Goal: Task Accomplishment & Management: Manage account settings

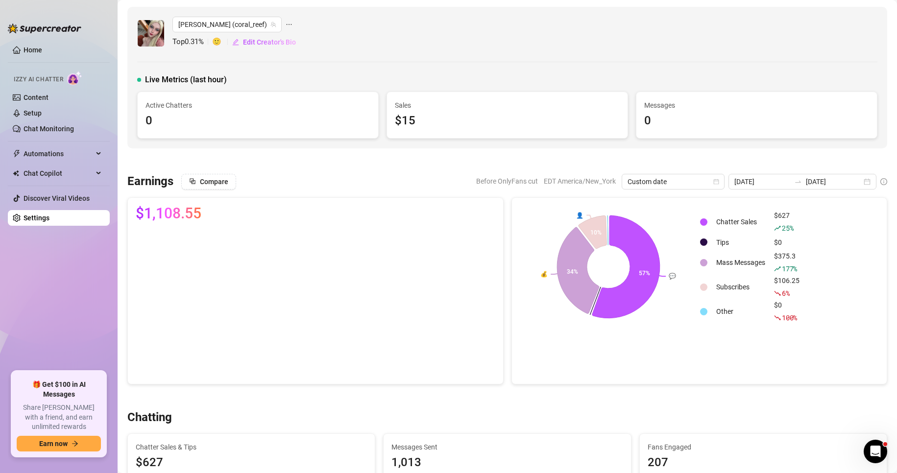
click at [28, 214] on link "Settings" at bounding box center [37, 218] width 26 height 8
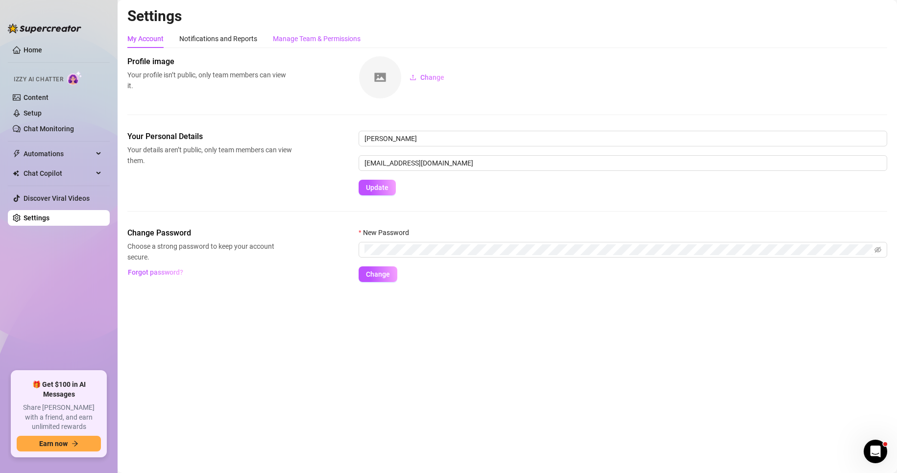
click at [324, 37] on div "Manage Team & Permissions" at bounding box center [317, 38] width 88 height 11
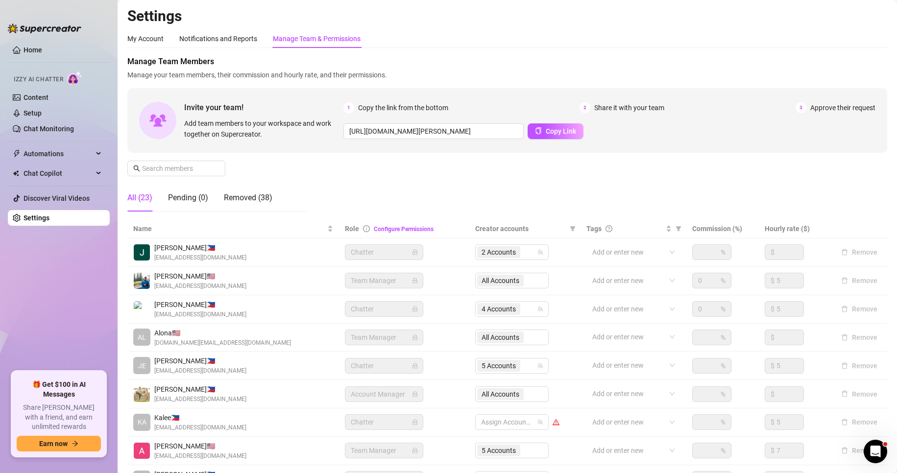
scroll to position [117, 0]
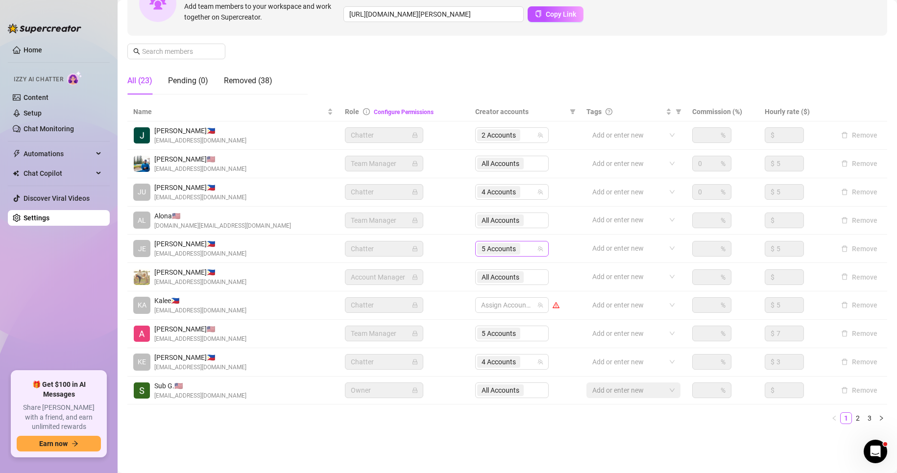
click at [489, 251] on span "5 Accounts" at bounding box center [499, 249] width 34 height 11
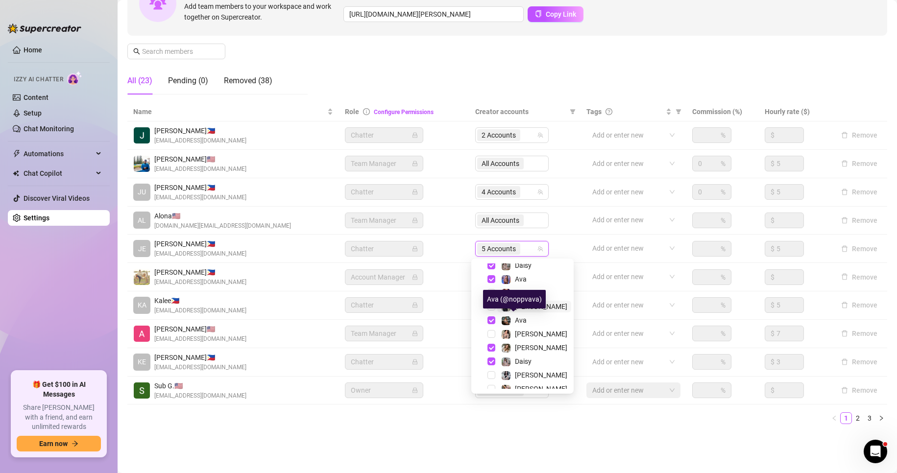
scroll to position [0, 0]
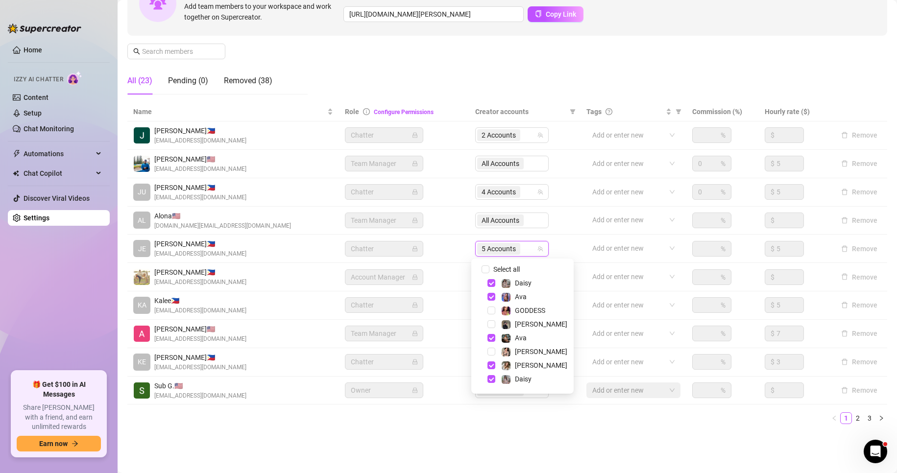
click at [331, 435] on div "Settings My Account Notifications and Reports Manage Team & Permissions Profile…" at bounding box center [507, 167] width 760 height 554
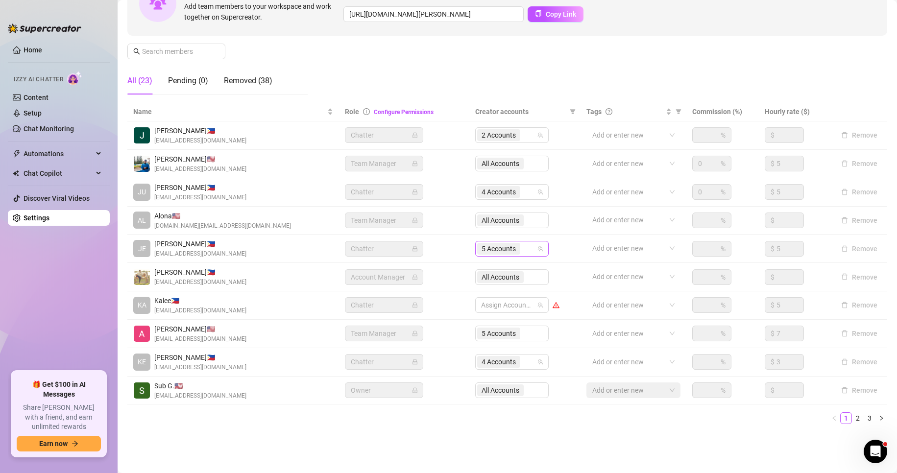
click at [490, 245] on span "5 Accounts" at bounding box center [499, 249] width 34 height 11
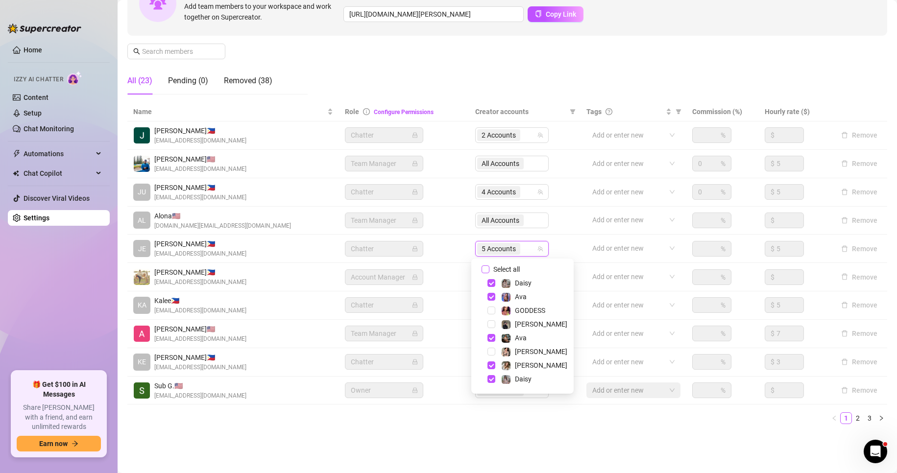
click at [483, 268] on input "Select all" at bounding box center [486, 270] width 8 height 8
checkbox input "false"
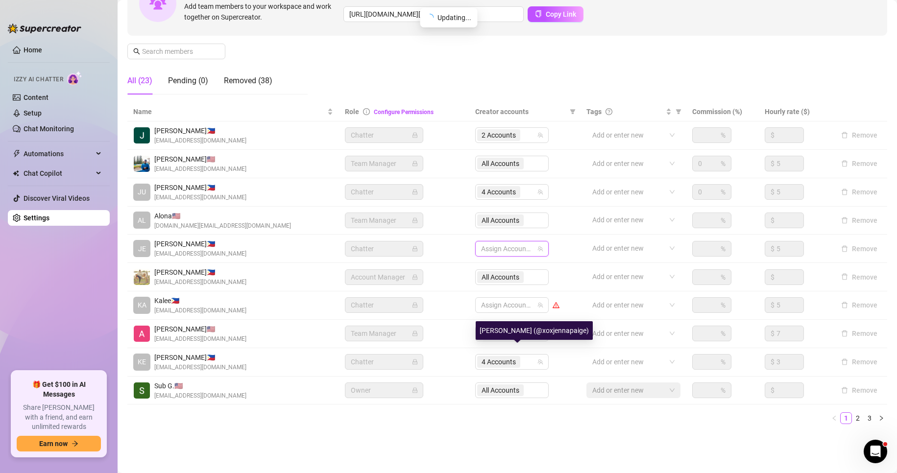
click at [490, 323] on div "[PERSON_NAME] (@xoxjennapaige)" at bounding box center [534, 330] width 117 height 19
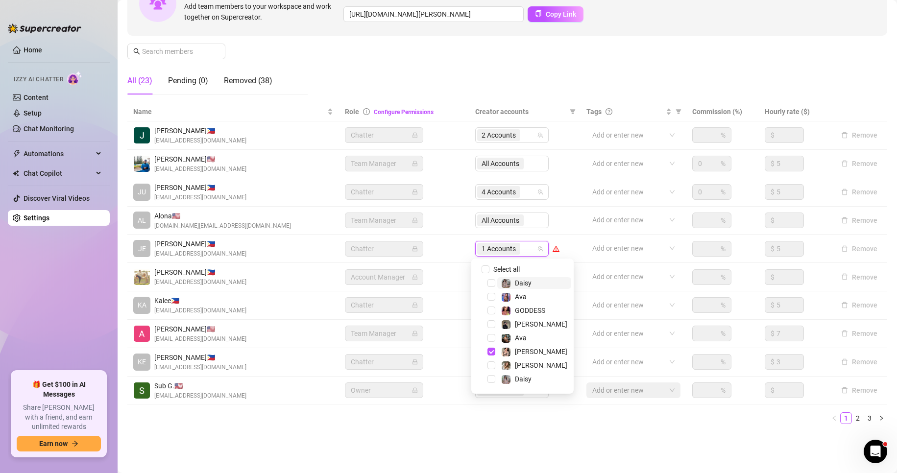
click at [494, 247] on span "1 Accounts" at bounding box center [499, 249] width 34 height 11
click at [492, 287] on span "Select tree node" at bounding box center [492, 285] width 8 height 8
click at [489, 299] on span "Select tree node" at bounding box center [492, 299] width 8 height 8
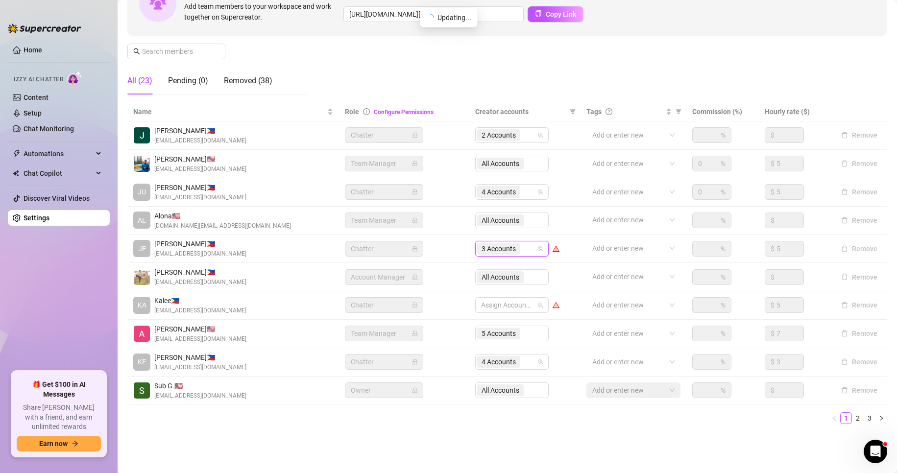
click at [409, 423] on ul "1 2 3" at bounding box center [507, 419] width 760 height 12
click at [864, 418] on link "3" at bounding box center [869, 418] width 11 height 11
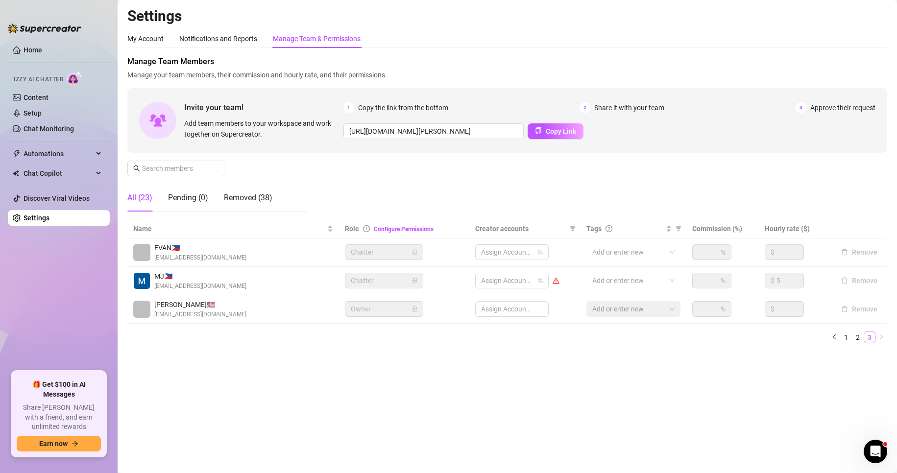
scroll to position [0, 0]
click at [858, 340] on link "2" at bounding box center [858, 337] width 11 height 11
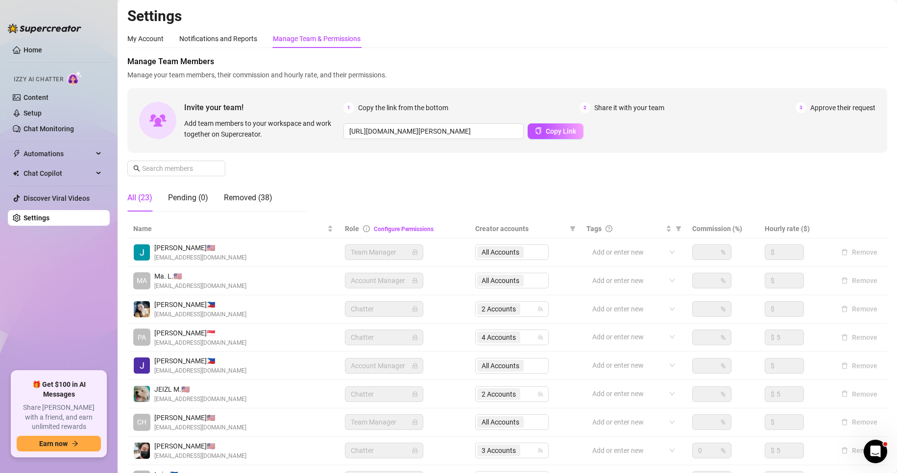
scroll to position [117, 0]
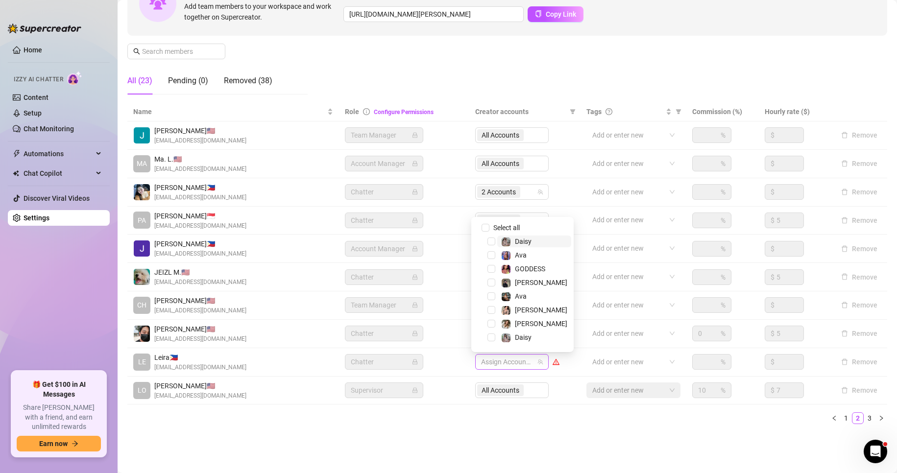
click at [493, 369] on div at bounding box center [506, 362] width 59 height 14
click at [492, 241] on span "Select tree node" at bounding box center [492, 242] width 8 height 8
click at [492, 256] on span "Select tree node" at bounding box center [492, 255] width 8 height 8
click at [482, 365] on span "2 Accounts" at bounding box center [499, 362] width 34 height 11
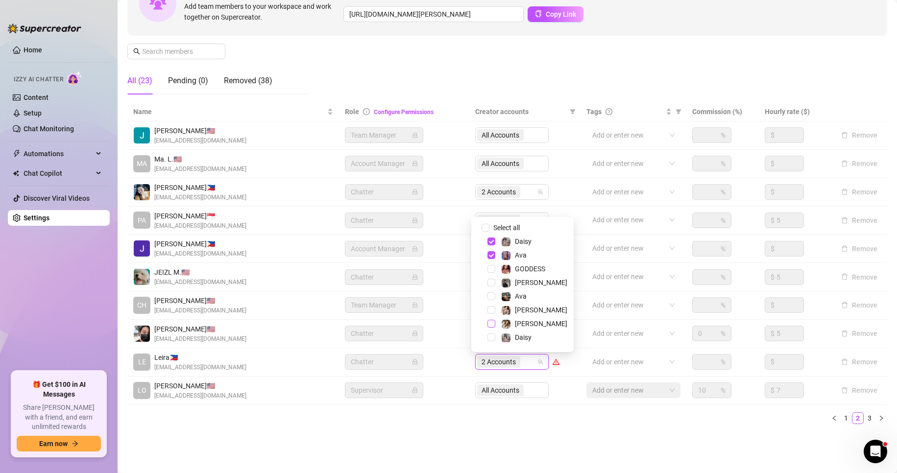
click at [491, 323] on span "Select tree node" at bounding box center [492, 324] width 8 height 8
click at [490, 337] on span "Select tree node" at bounding box center [492, 338] width 8 height 8
click at [490, 296] on span "Select tree node" at bounding box center [492, 297] width 8 height 8
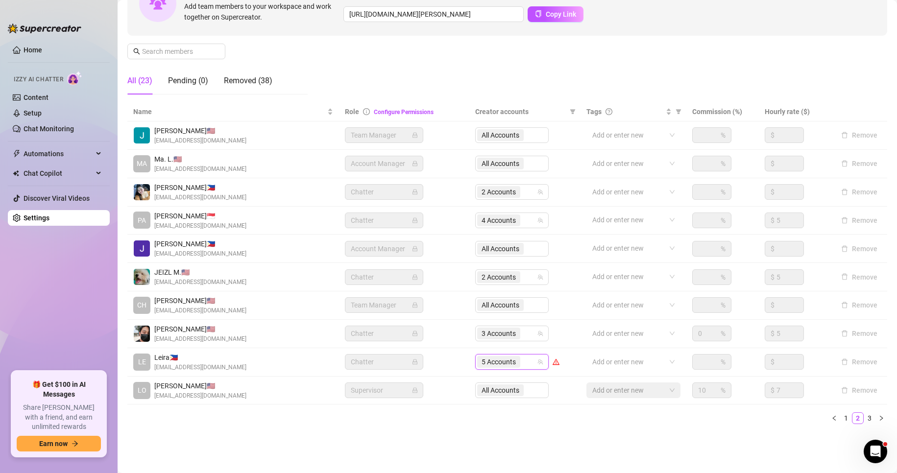
click at [465, 415] on ul "1 2 3" at bounding box center [507, 419] width 760 height 12
click at [389, 439] on div "Settings My Account Notifications and Reports Manage Team & Permissions Profile…" at bounding box center [507, 167] width 760 height 554
click at [461, 434] on div "Settings My Account Notifications and Reports Manage Team & Permissions Profile…" at bounding box center [507, 167] width 760 height 554
